Goal: Complete application form

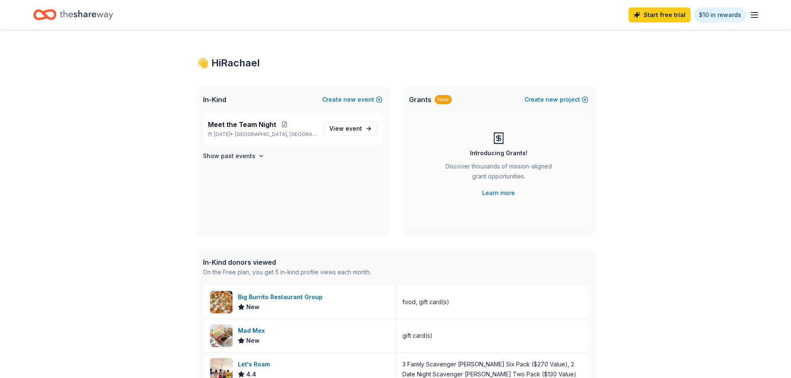
scroll to position [42, 0]
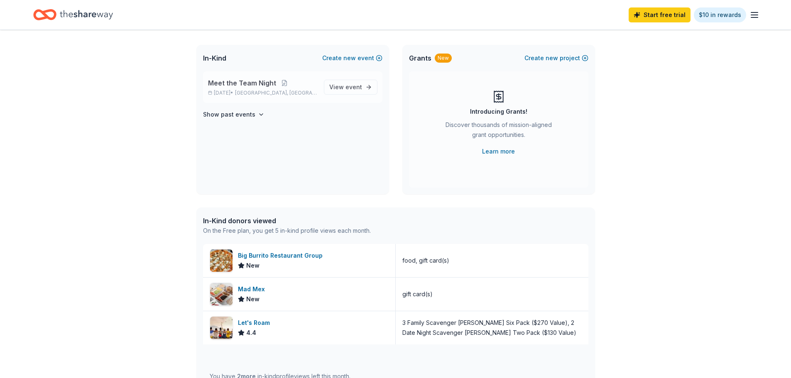
click at [270, 87] on span "Meet the Team Night" at bounding box center [242, 83] width 68 height 10
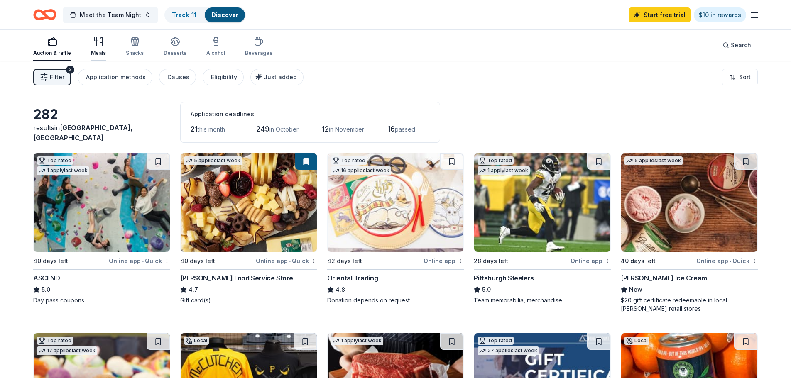
click at [93, 47] on div "Meals" at bounding box center [98, 47] width 15 height 20
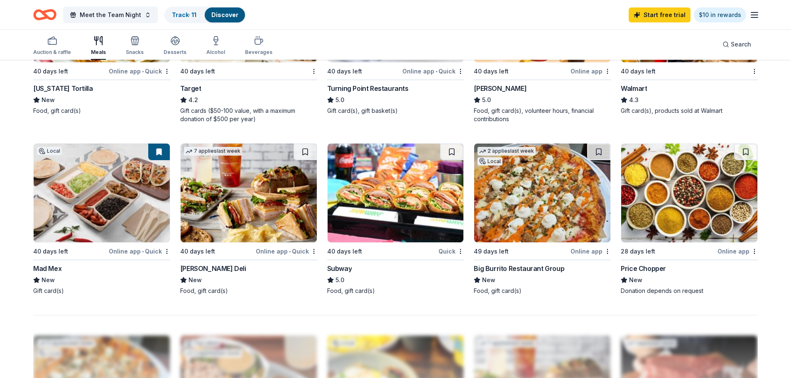
scroll to position [581, 0]
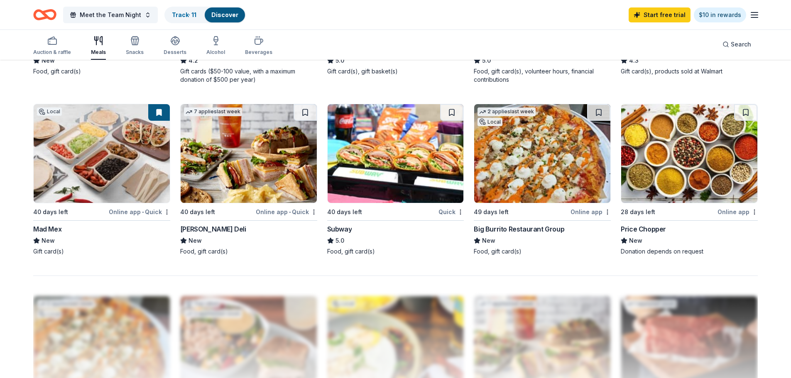
click at [512, 228] on div "Big Burrito Restaurant Group" at bounding box center [519, 229] width 91 height 10
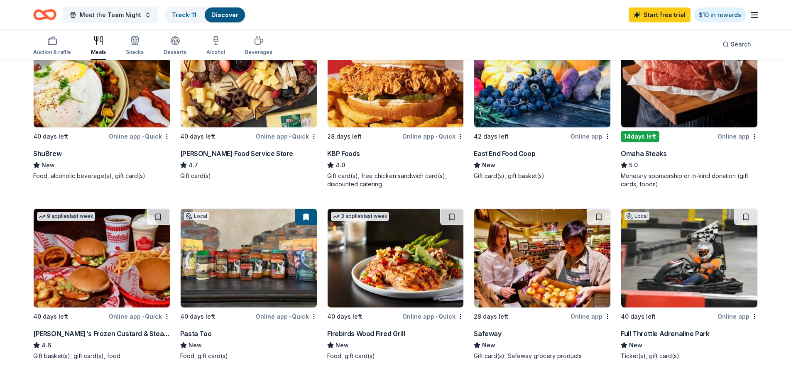
scroll to position [83, 0]
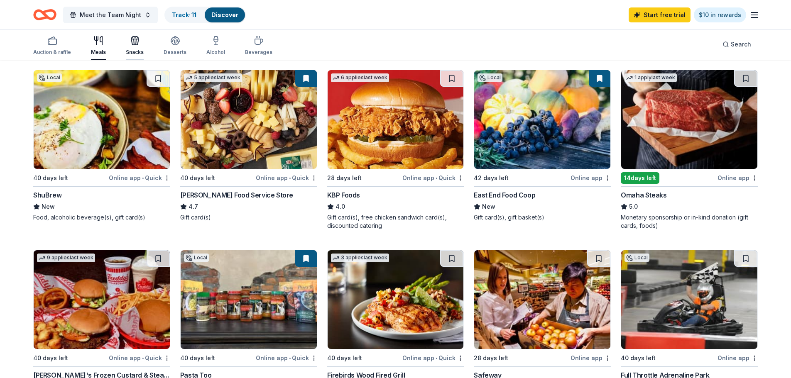
click at [138, 47] on div "Snacks" at bounding box center [135, 46] width 18 height 20
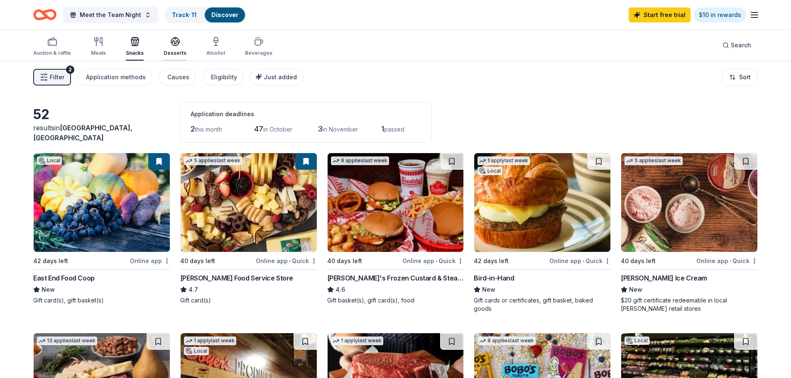
click at [175, 54] on div "Desserts" at bounding box center [175, 53] width 23 height 7
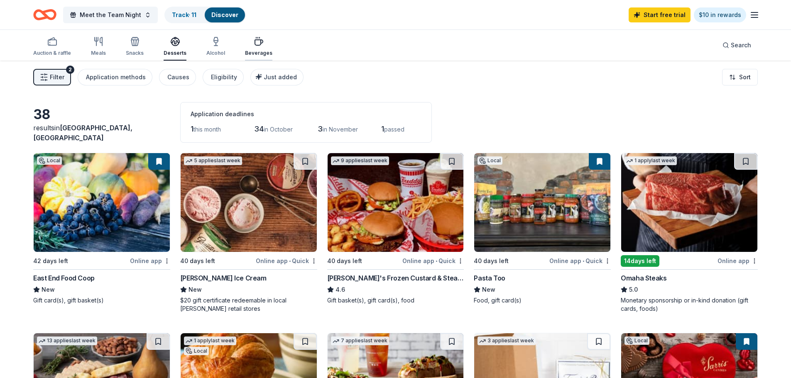
click at [262, 48] on div "Beverages" at bounding box center [258, 47] width 27 height 20
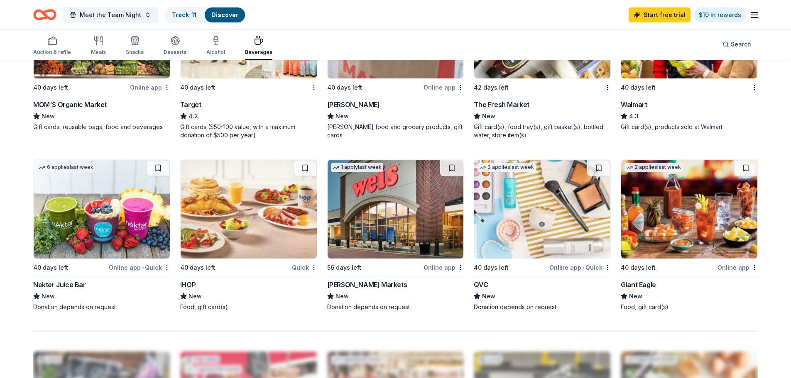
scroll to position [540, 0]
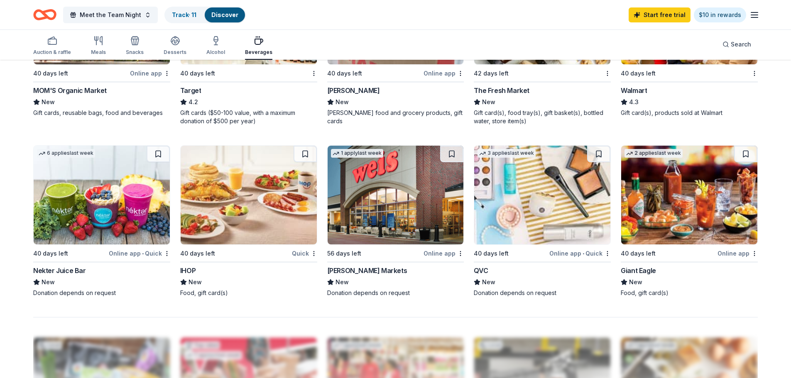
click at [541, 194] on img at bounding box center [542, 195] width 136 height 99
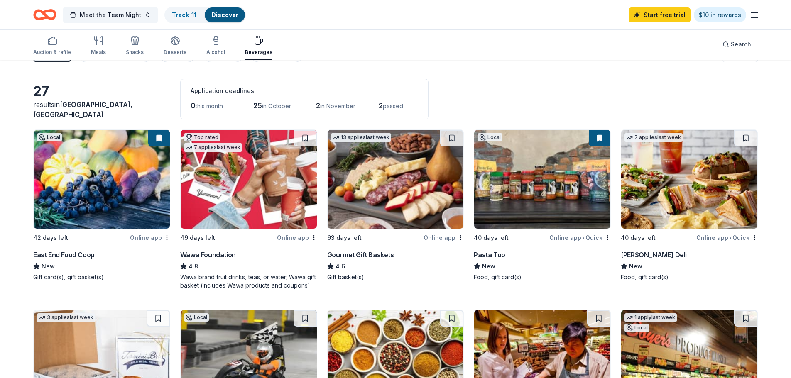
scroll to position [0, 0]
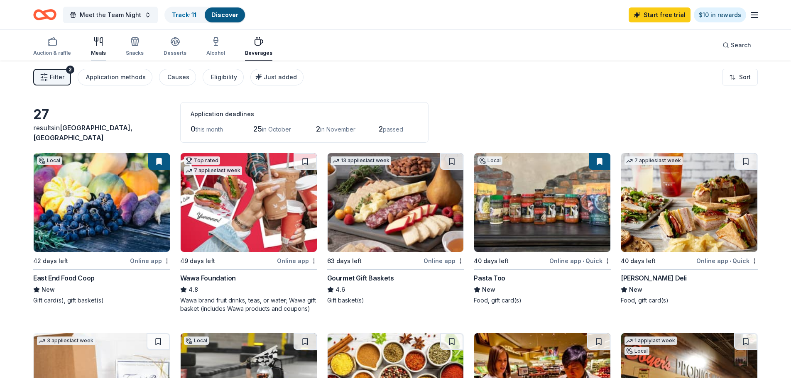
click at [98, 44] on icon "button" at bounding box center [98, 42] width 10 height 10
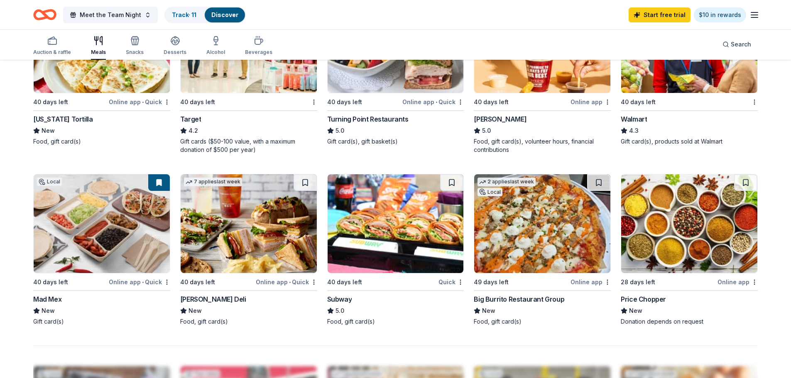
scroll to position [457, 0]
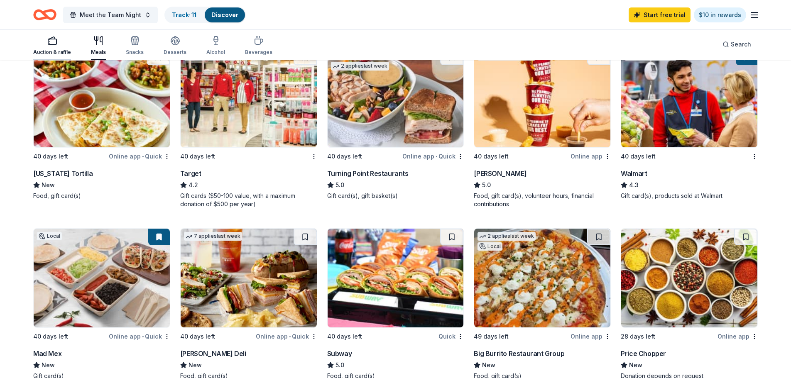
click at [60, 49] on div "Auction & raffle" at bounding box center [52, 46] width 38 height 20
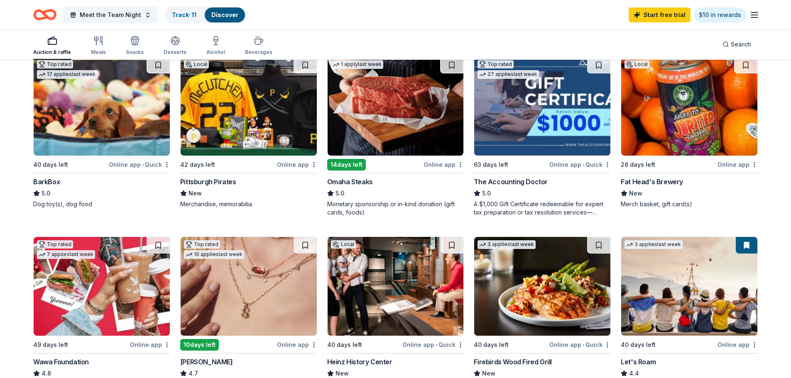
scroll to position [291, 0]
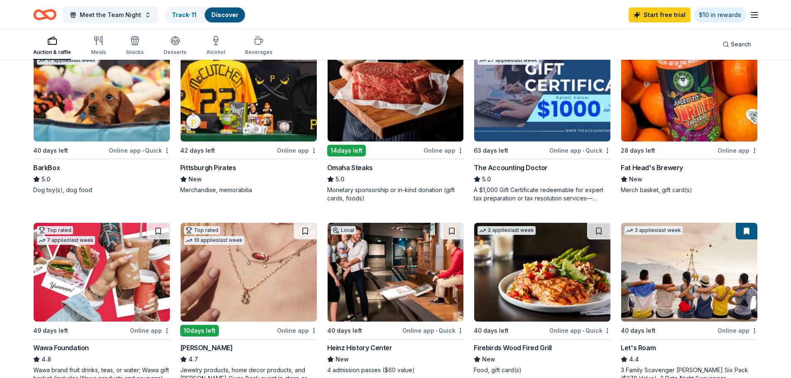
click at [201, 167] on div "Pittsburgh Pirates" at bounding box center [208, 168] width 56 height 10
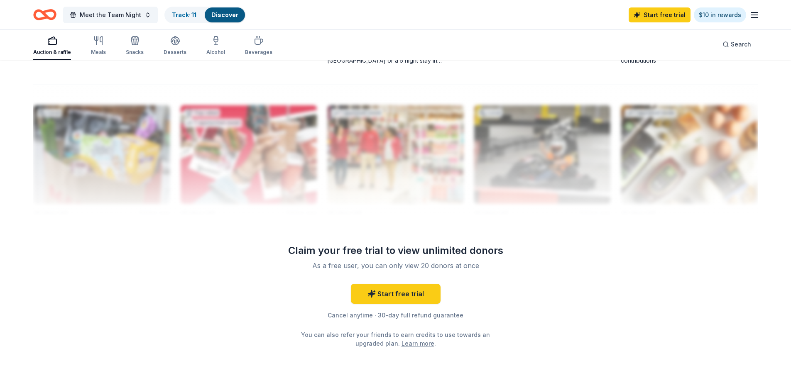
scroll to position [828, 0]
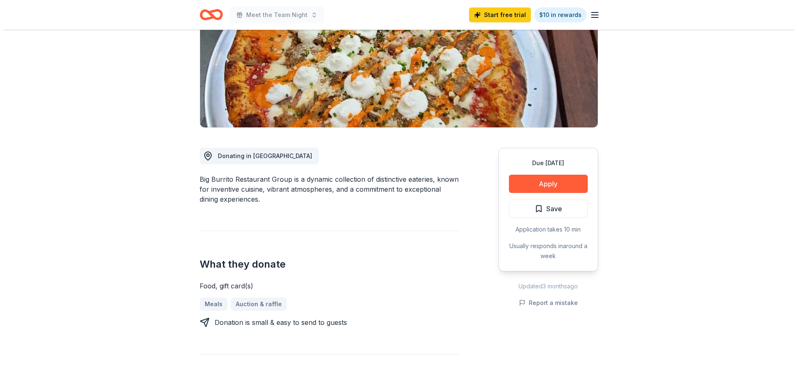
scroll to position [83, 0]
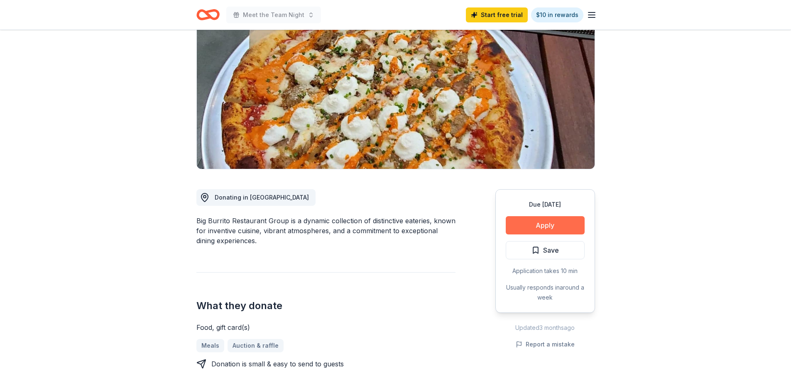
click at [545, 223] on button "Apply" at bounding box center [545, 225] width 79 height 18
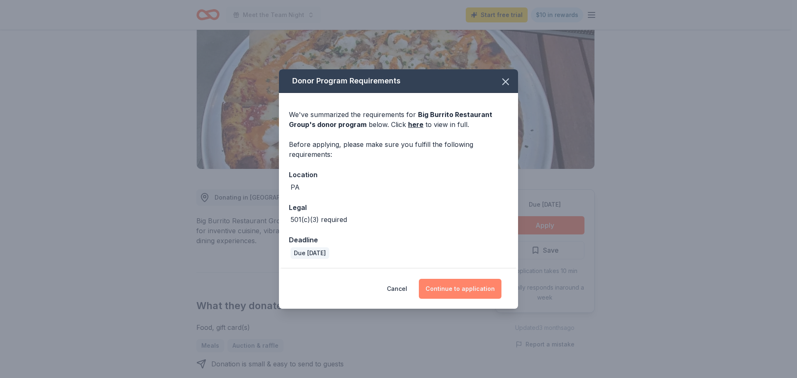
click at [477, 285] on button "Continue to application" at bounding box center [460, 289] width 83 height 20
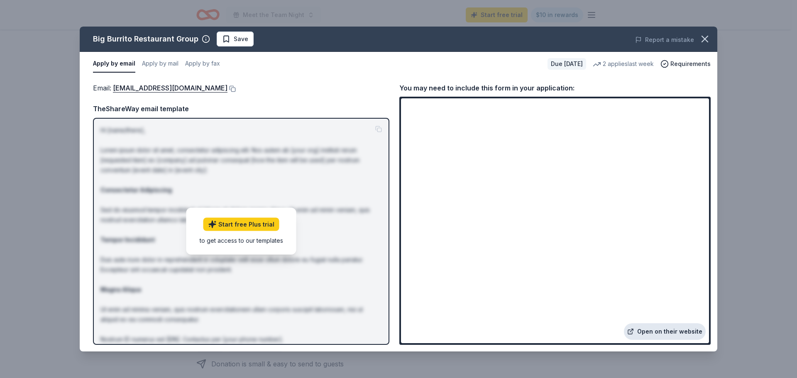
click at [683, 332] on link "Open on their website" at bounding box center [665, 331] width 82 height 17
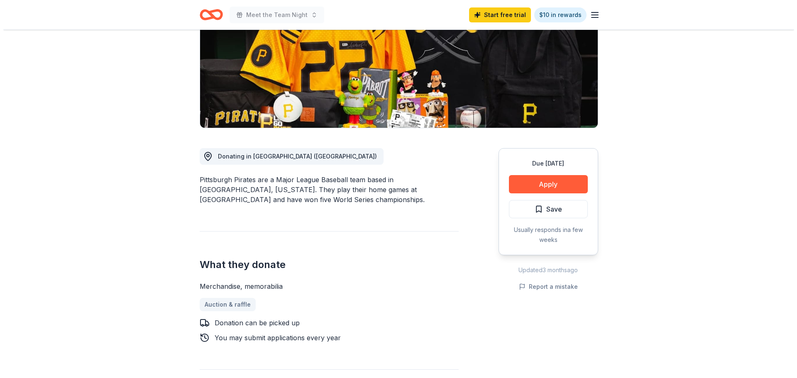
scroll to position [125, 0]
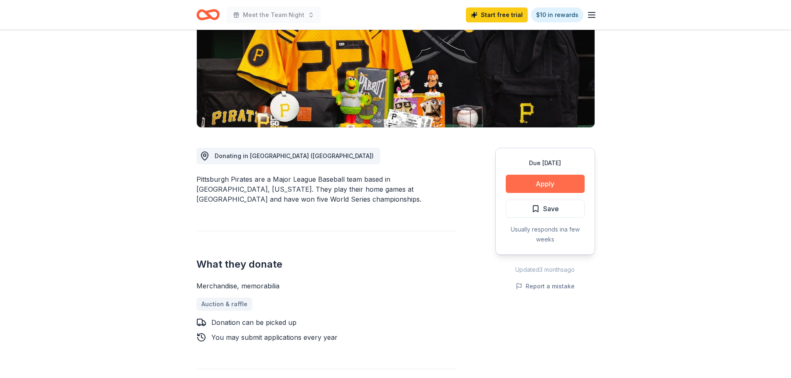
click at [553, 188] on button "Apply" at bounding box center [545, 184] width 79 height 18
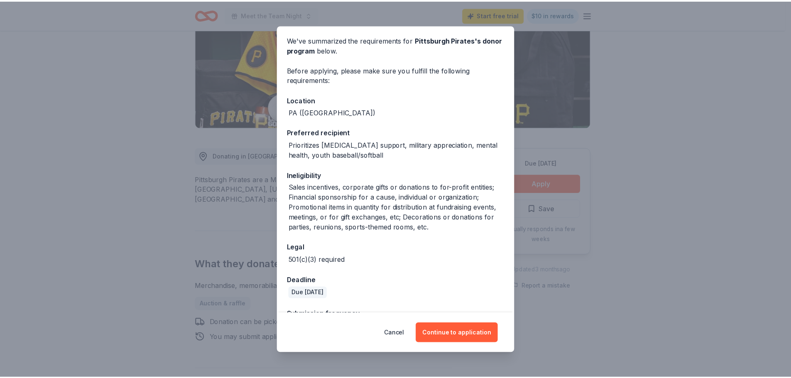
scroll to position [0, 0]
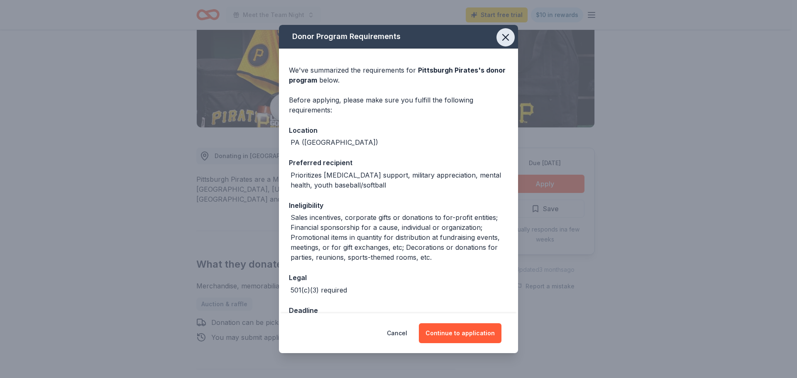
click at [502, 39] on icon "button" at bounding box center [506, 38] width 12 height 12
